Goal: Task Accomplishment & Management: Manage account settings

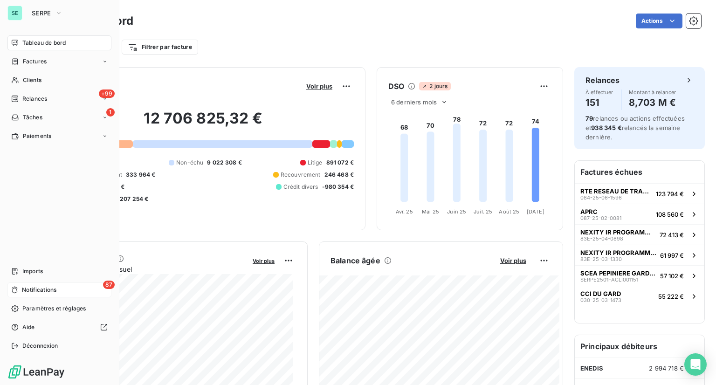
click at [37, 289] on span "Notifications" at bounding box center [39, 290] width 34 height 8
click at [37, 17] on button "SERPE" at bounding box center [47, 13] width 42 height 15
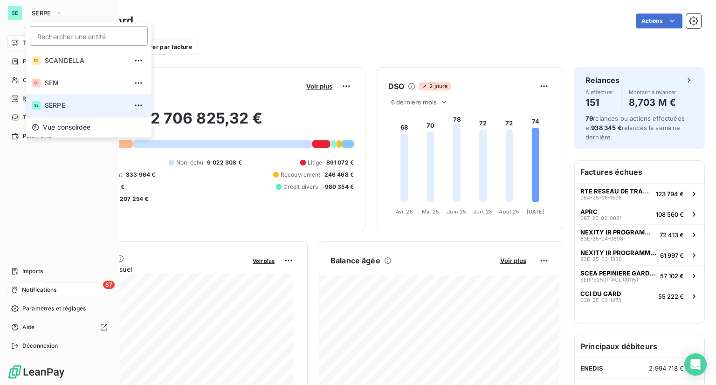
click at [46, 97] on li "SE SERPE" at bounding box center [88, 105] width 125 height 22
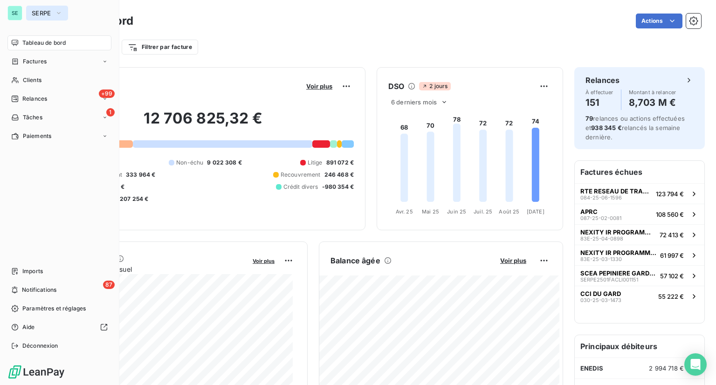
click at [35, 10] on span "SERPE" at bounding box center [42, 12] width 20 height 7
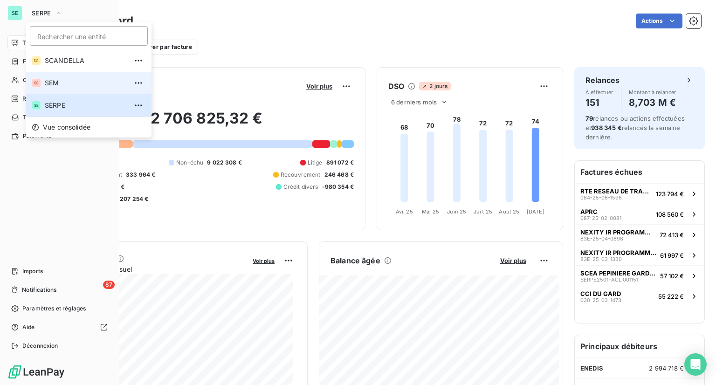
click at [51, 85] on span "SEM" at bounding box center [86, 82] width 82 height 9
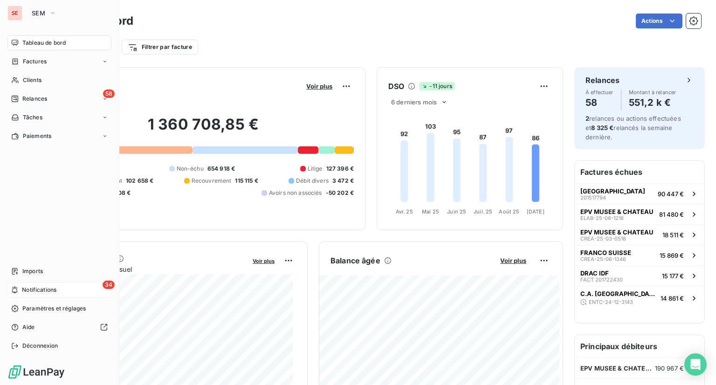
click at [59, 290] on div "34 Notifications" at bounding box center [59, 289] width 104 height 15
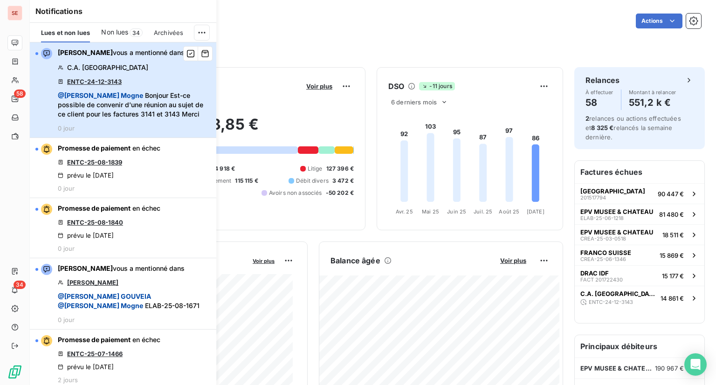
click at [151, 78] on div "caroline GOUVEIA vous a mentionné dans C.A. ST QUENTIN ENTC-24-12-3143 @ Michae…" at bounding box center [134, 90] width 153 height 84
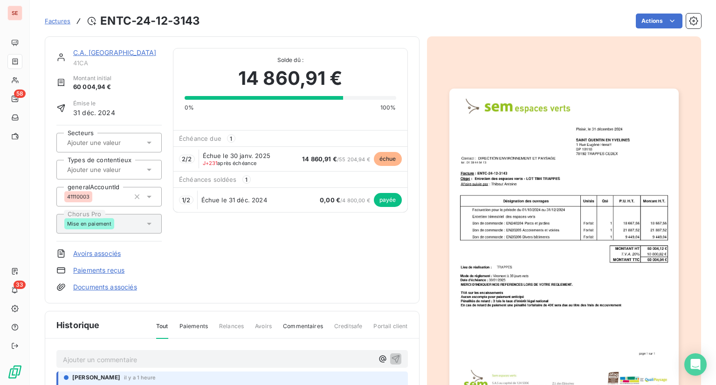
click at [97, 53] on link "C.A. ST QUENTIN" at bounding box center [114, 52] width 83 height 8
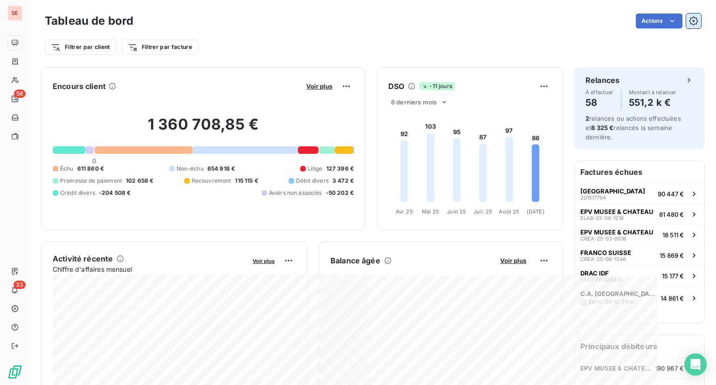
click at [539, 22] on icon "button" at bounding box center [693, 20] width 9 height 9
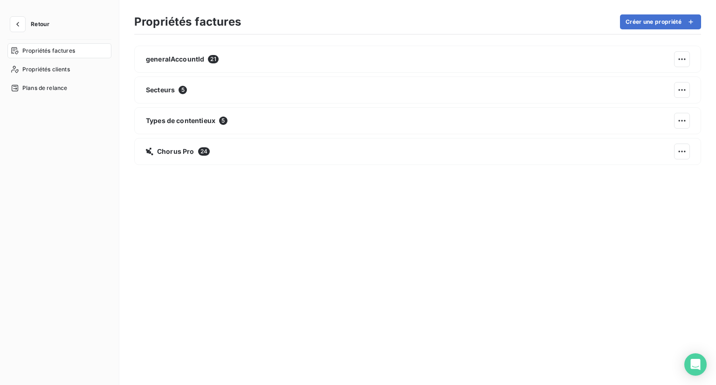
click at [27, 22] on button "Retour" at bounding box center [31, 24] width 49 height 15
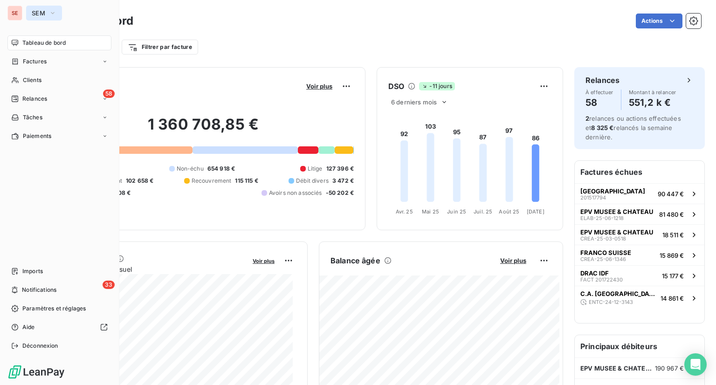
click at [35, 14] on span "SEM" at bounding box center [39, 12] width 14 height 7
click at [30, 344] on span "Déconnexion" at bounding box center [40, 346] width 36 height 8
